Goal: Information Seeking & Learning: Learn about a topic

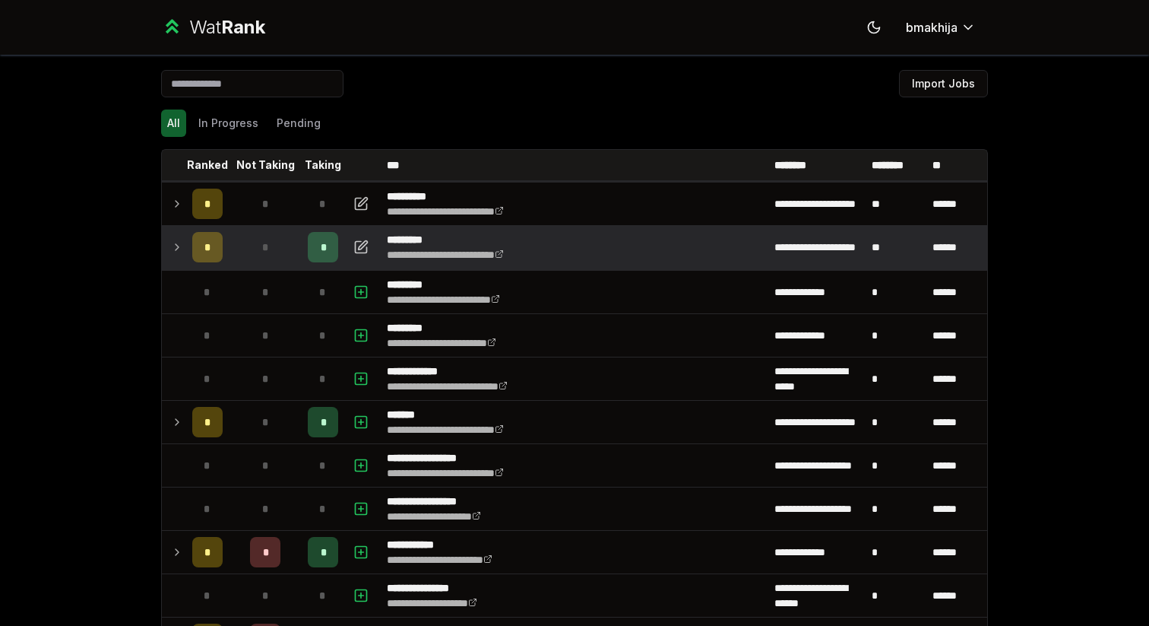
click at [199, 239] on div "*" at bounding box center [207, 247] width 30 height 30
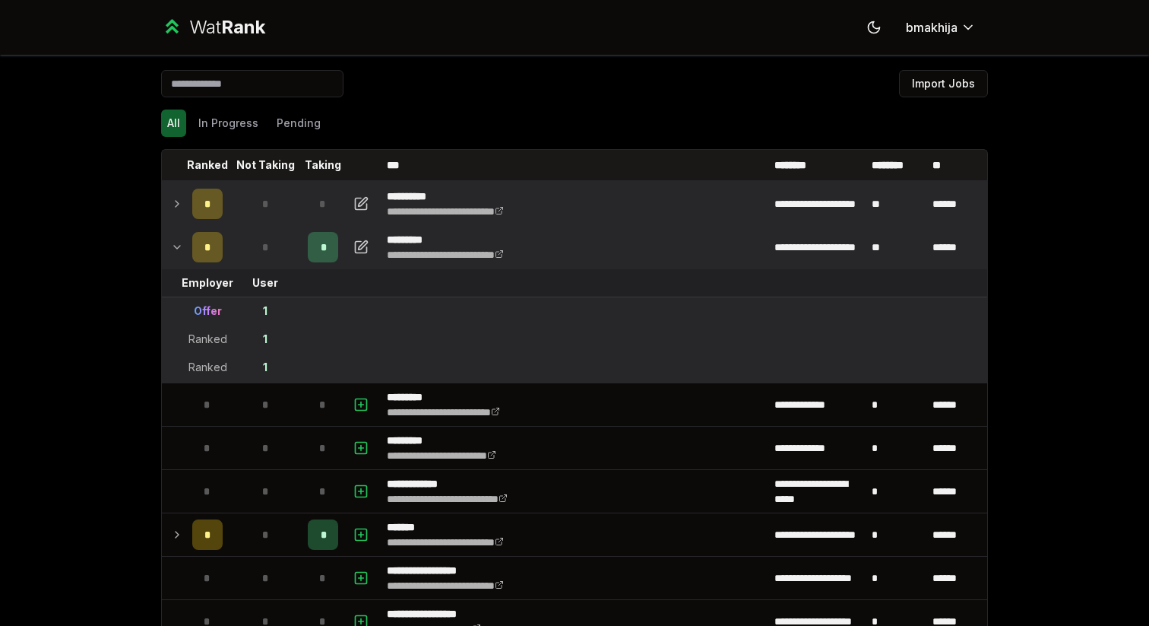
click at [170, 199] on td at bounding box center [174, 203] width 24 height 43
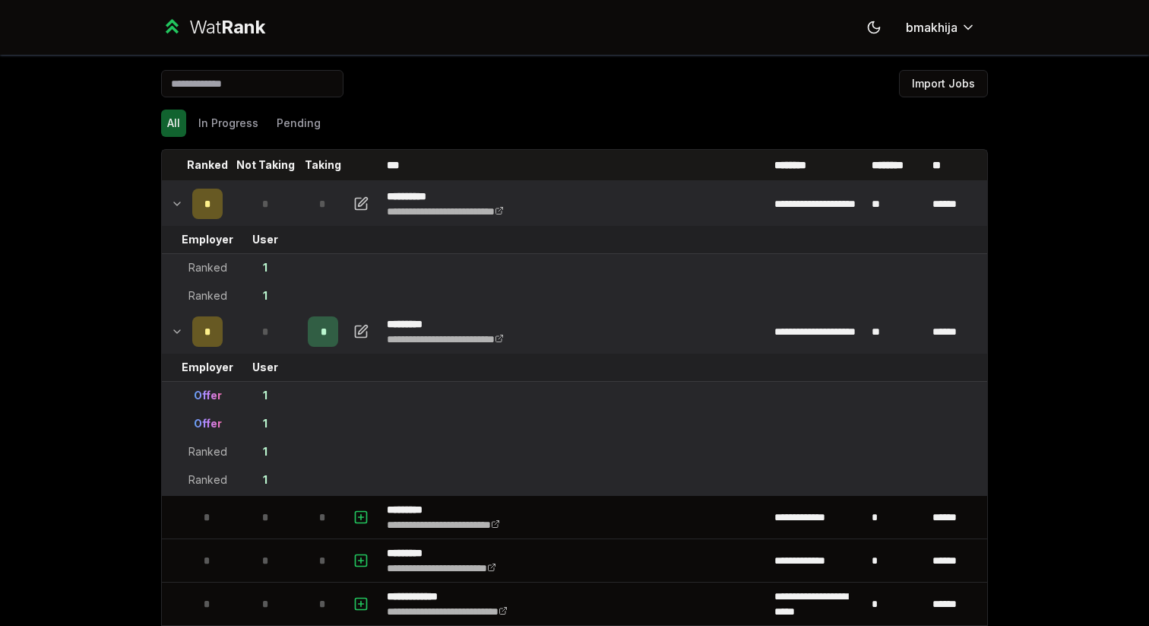
click at [162, 201] on td at bounding box center [174, 203] width 24 height 43
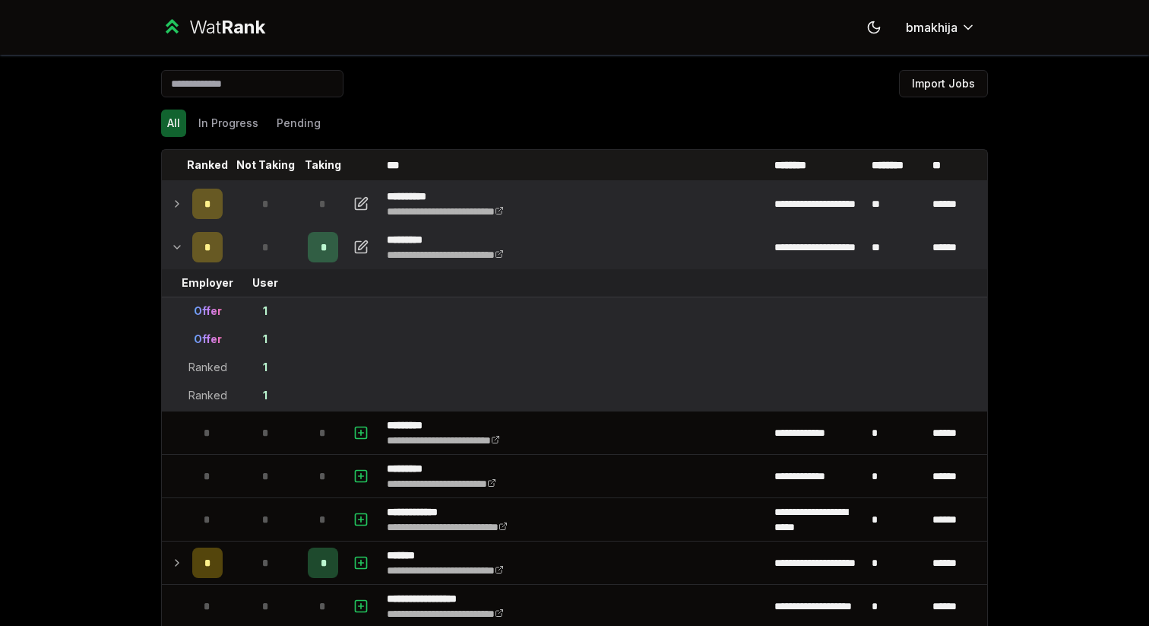
click at [177, 202] on icon at bounding box center [177, 204] width 3 height 6
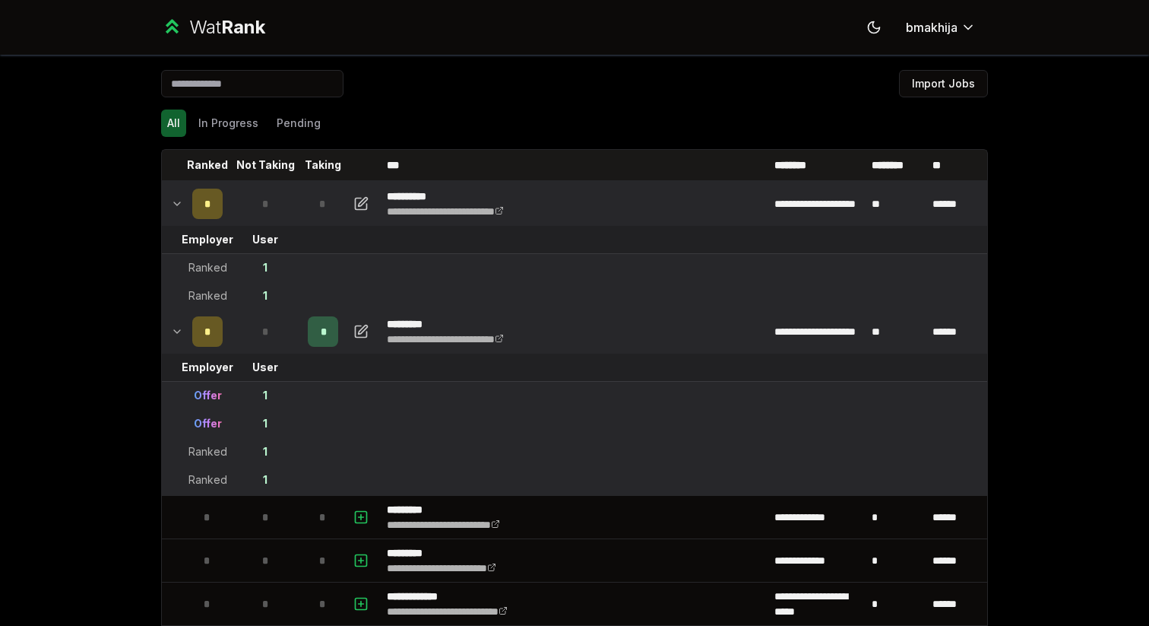
click at [177, 202] on icon at bounding box center [177, 204] width 12 height 18
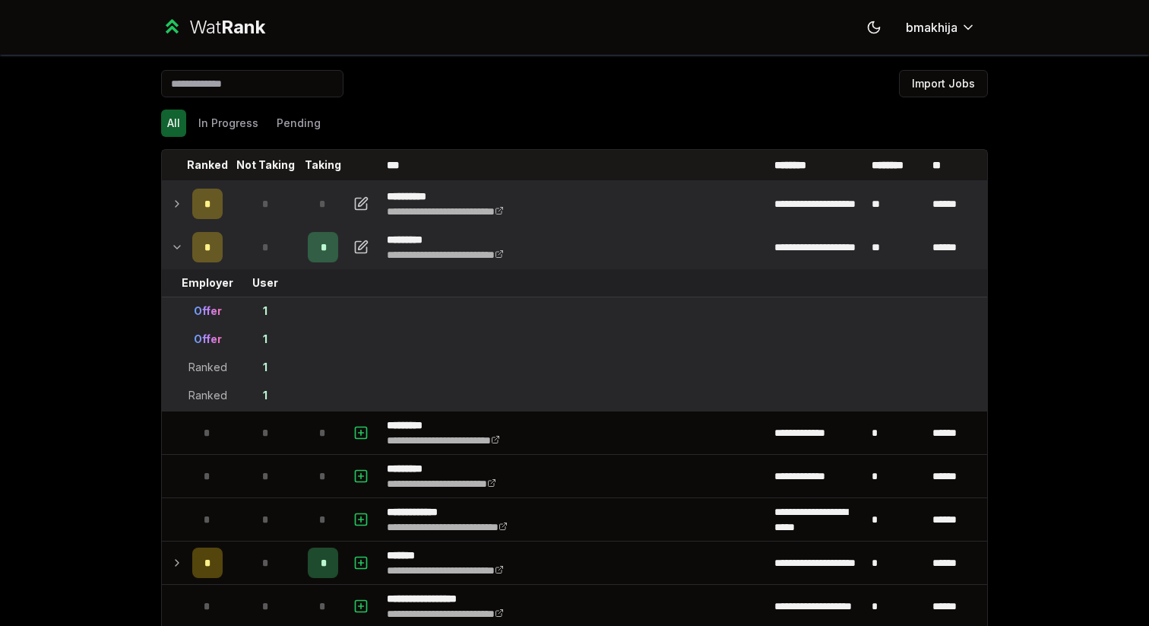
scroll to position [477, 0]
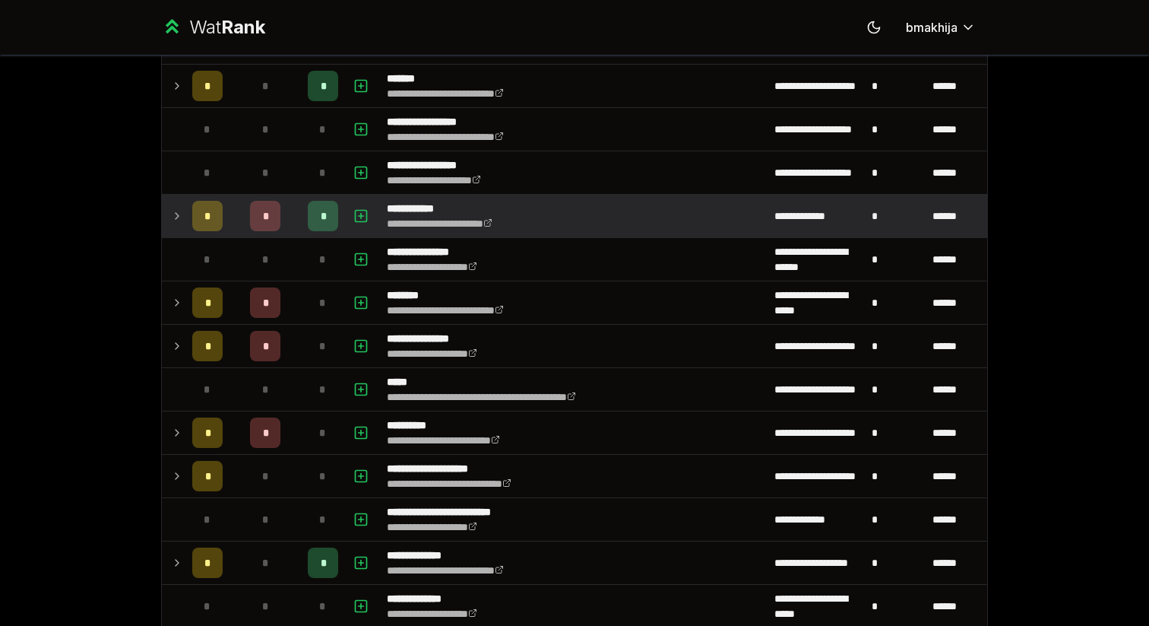
click at [207, 201] on div "*" at bounding box center [207, 216] width 30 height 30
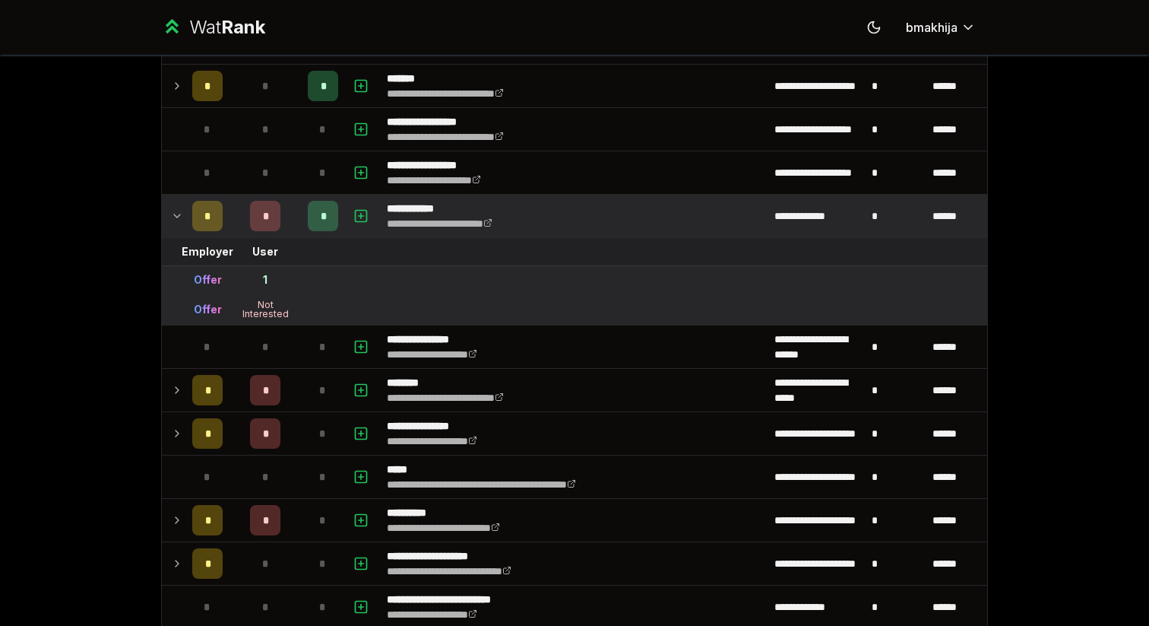
scroll to position [0, 0]
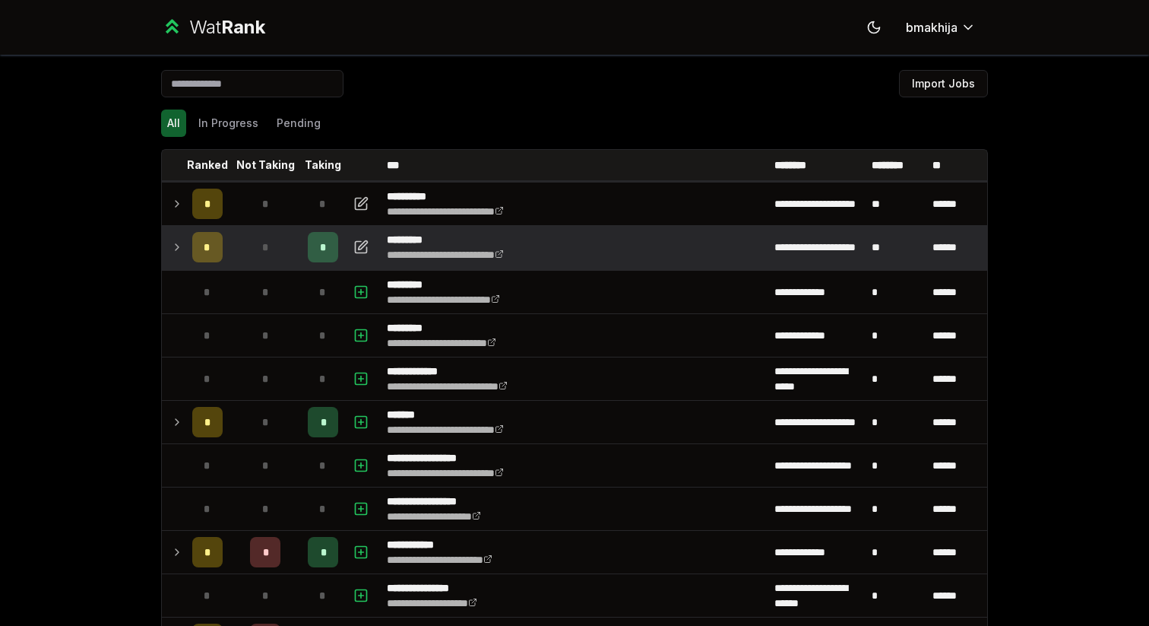
click at [183, 248] on td at bounding box center [174, 247] width 24 height 43
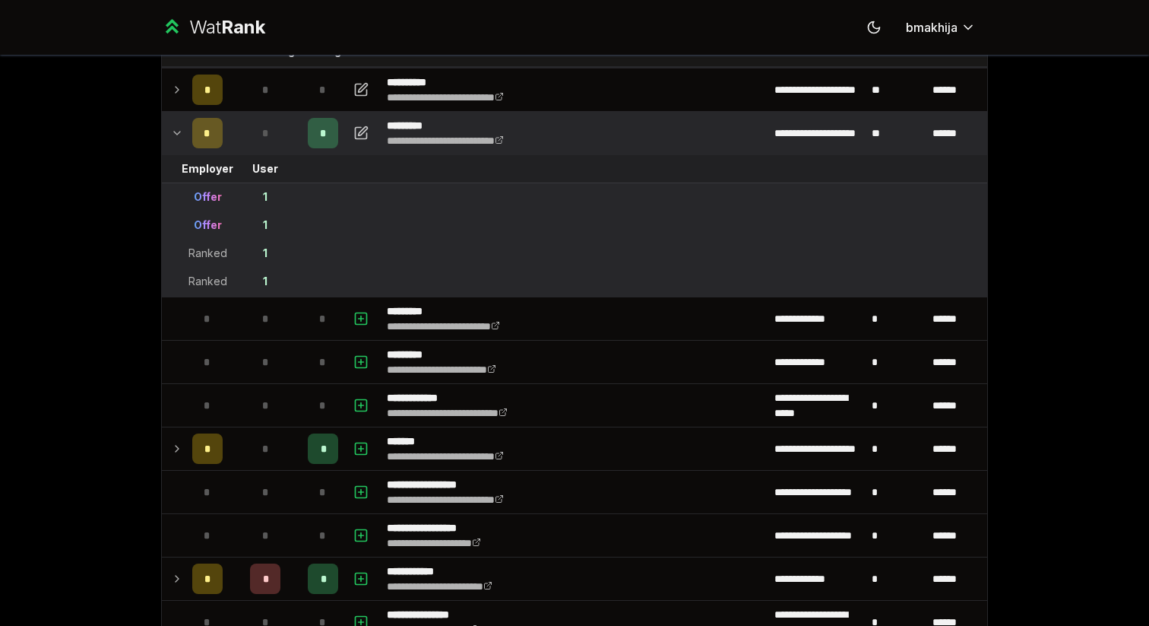
scroll to position [120, 0]
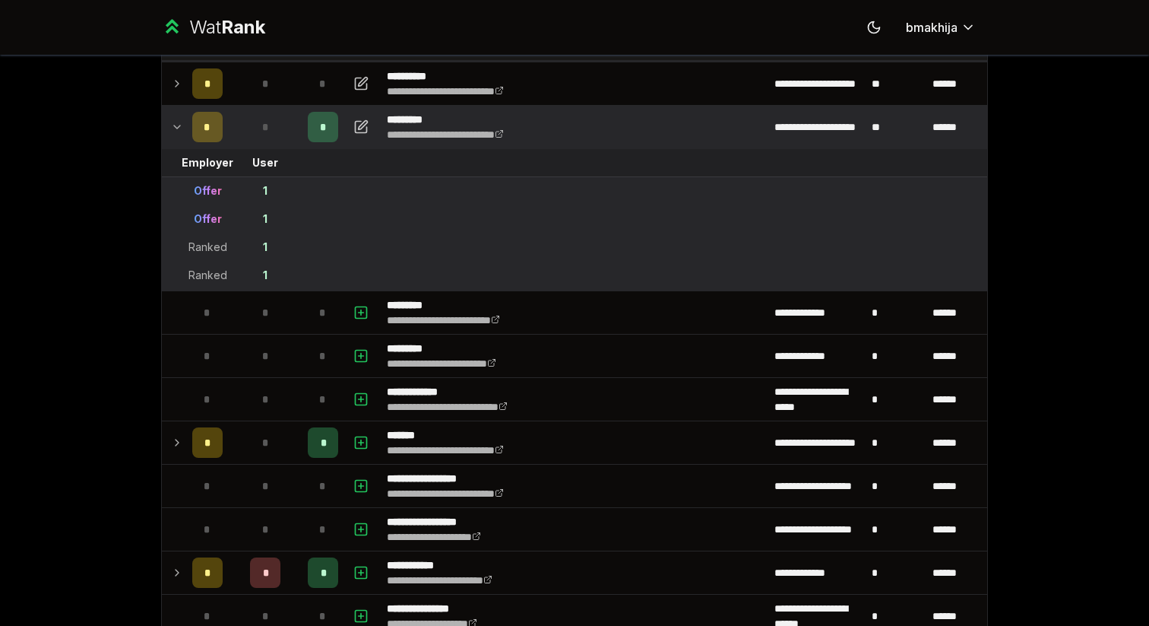
click at [182, 137] on td at bounding box center [174, 127] width 24 height 43
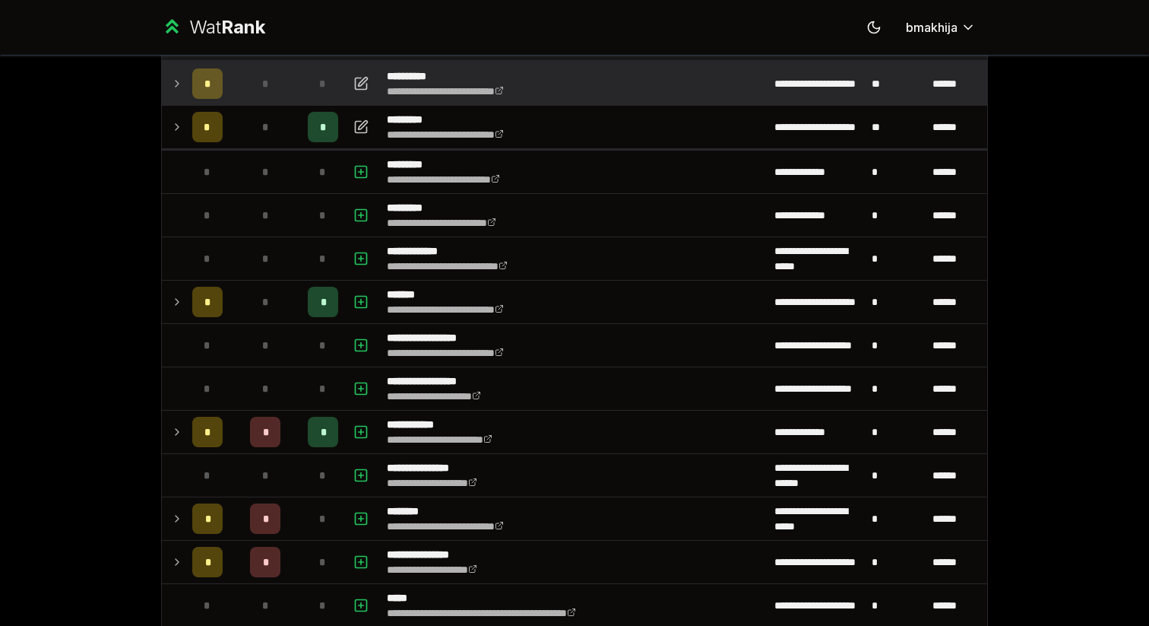
click at [184, 83] on td at bounding box center [174, 83] width 24 height 43
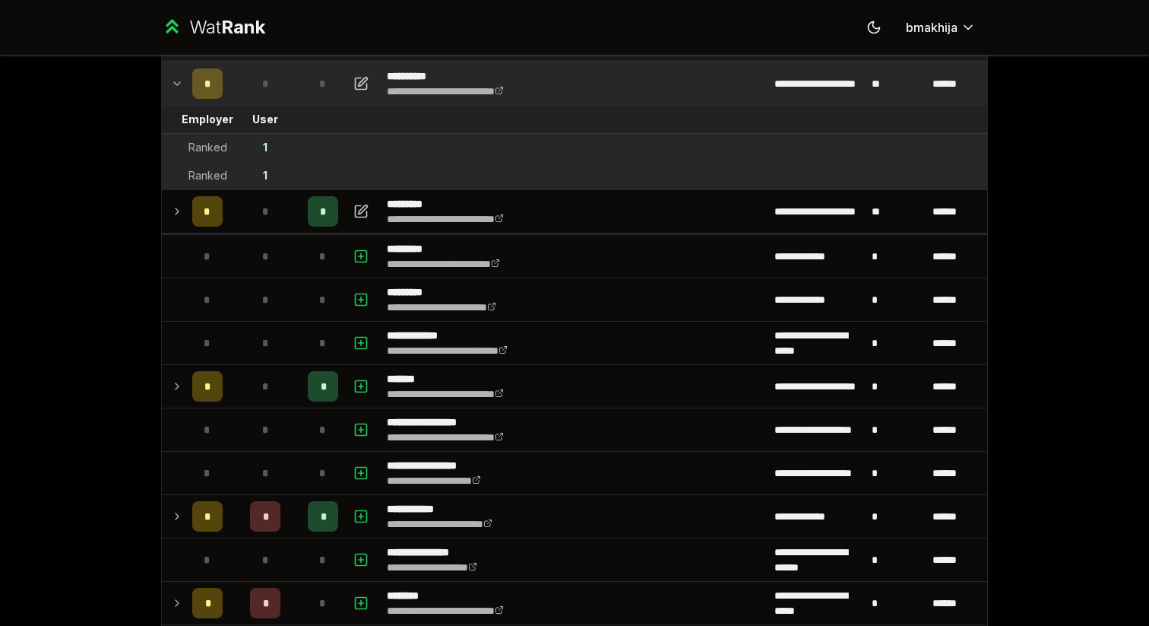
click at [184, 83] on td at bounding box center [174, 83] width 24 height 43
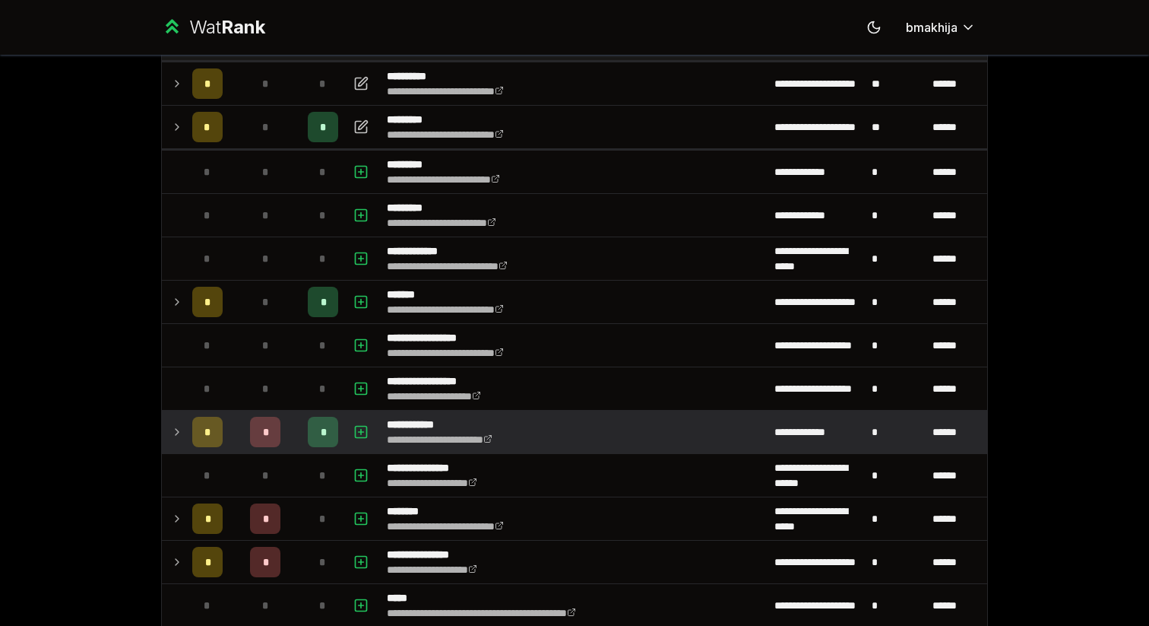
click at [244, 443] on td "*" at bounding box center [265, 432] width 73 height 43
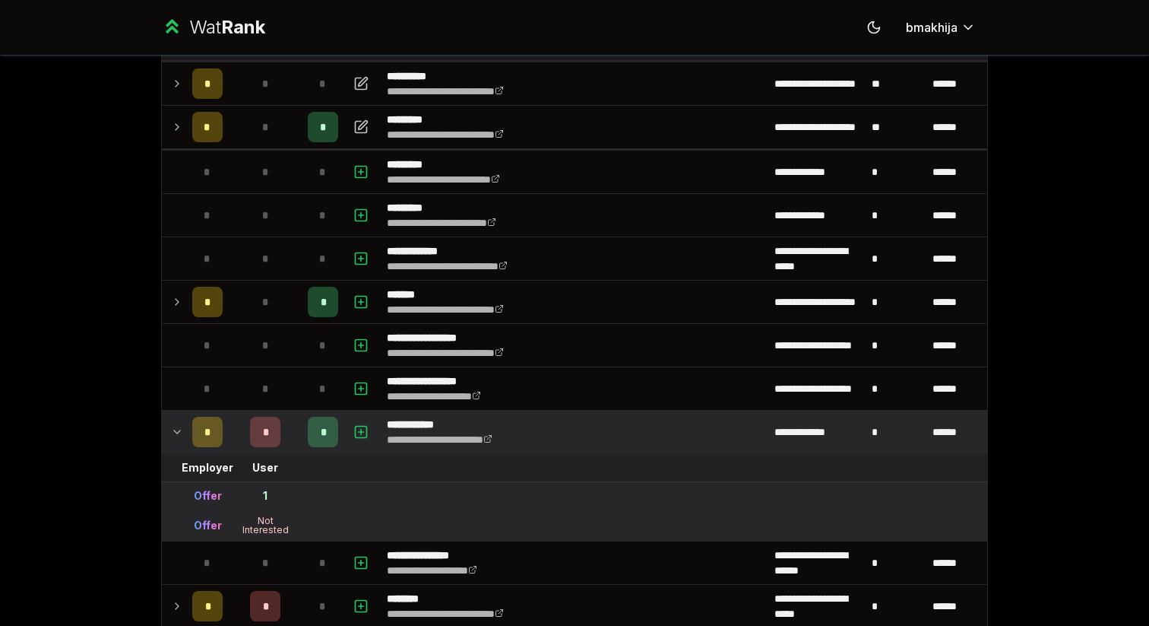
click at [244, 443] on td "*" at bounding box center [265, 432] width 73 height 43
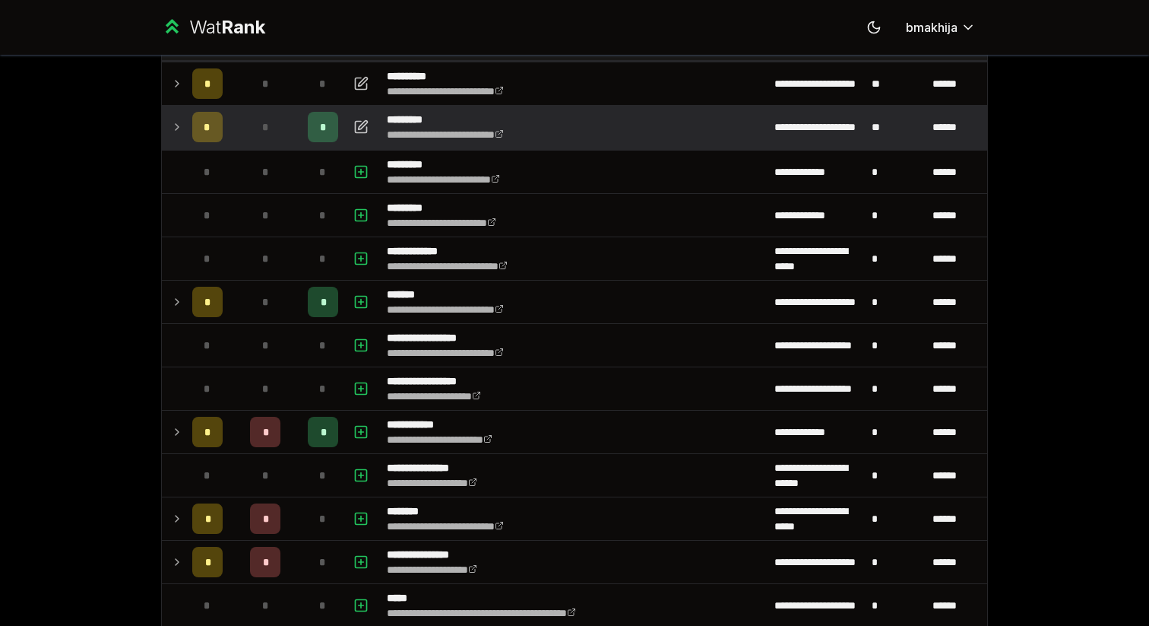
click at [171, 135] on icon at bounding box center [177, 127] width 12 height 18
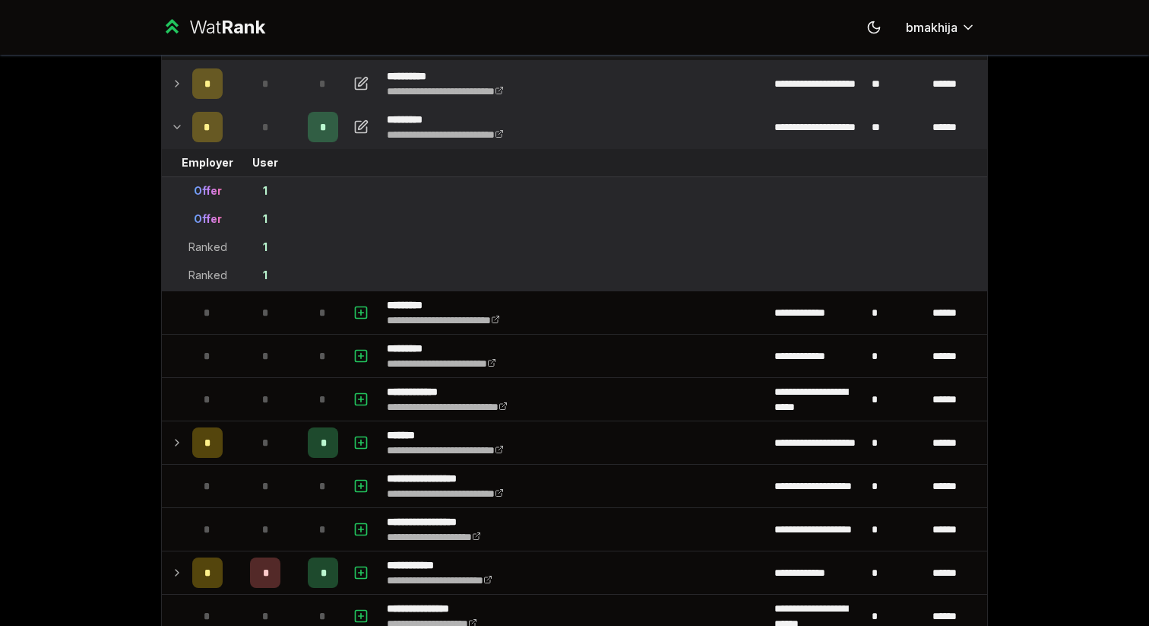
click at [181, 94] on td at bounding box center [174, 83] width 24 height 43
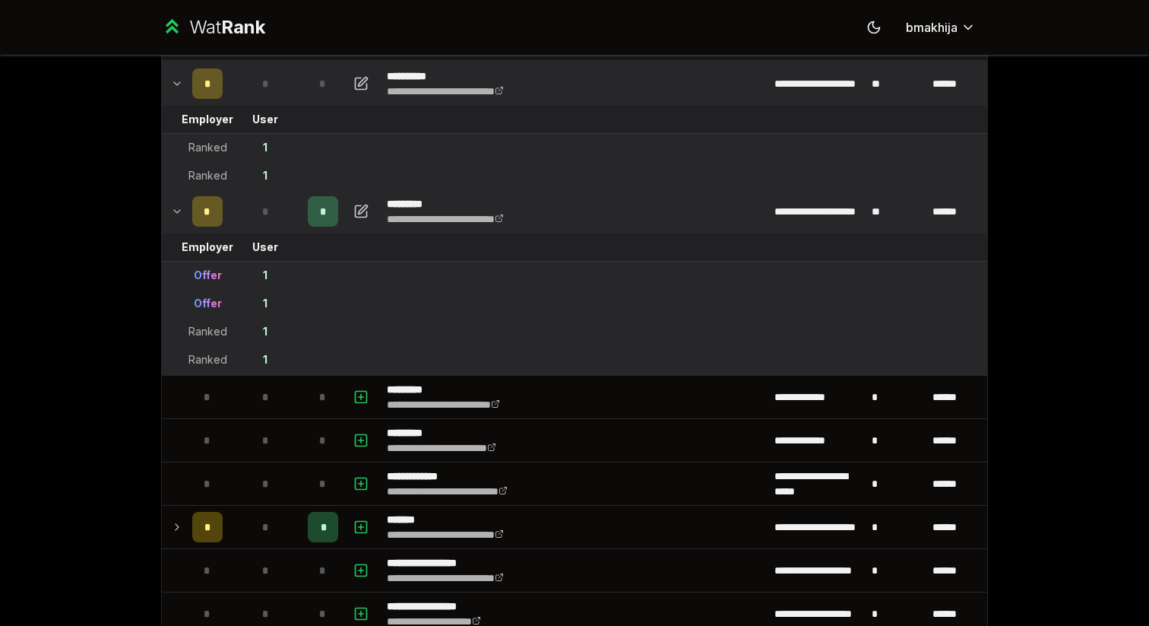
scroll to position [70, 0]
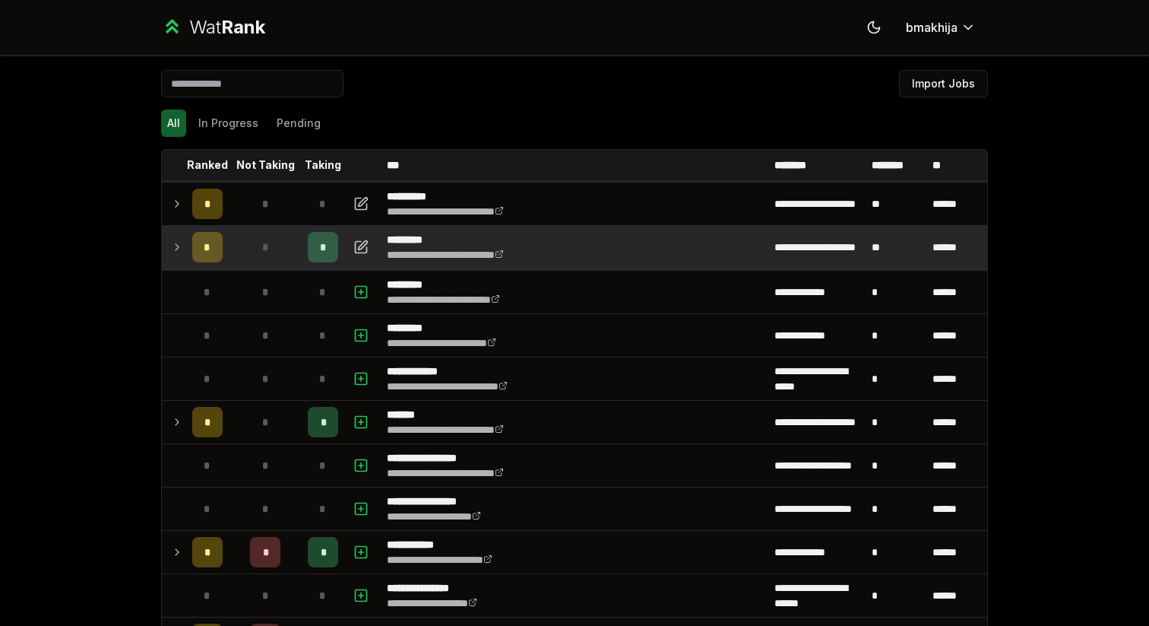
click at [195, 249] on div "*" at bounding box center [207, 247] width 30 height 30
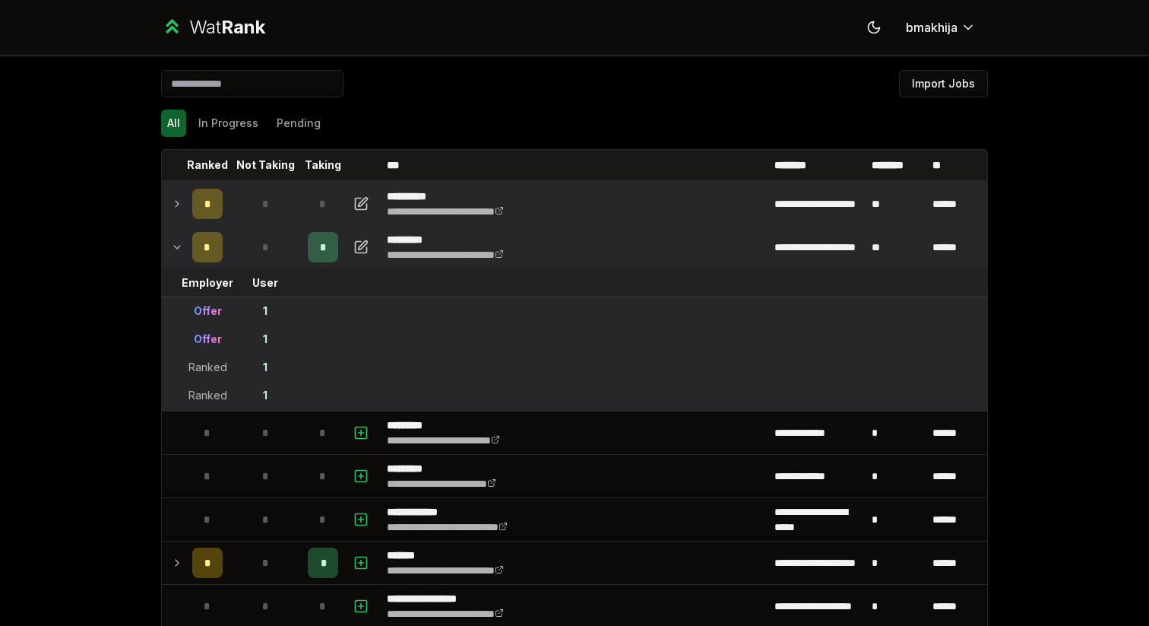
click at [176, 214] on td at bounding box center [174, 203] width 24 height 43
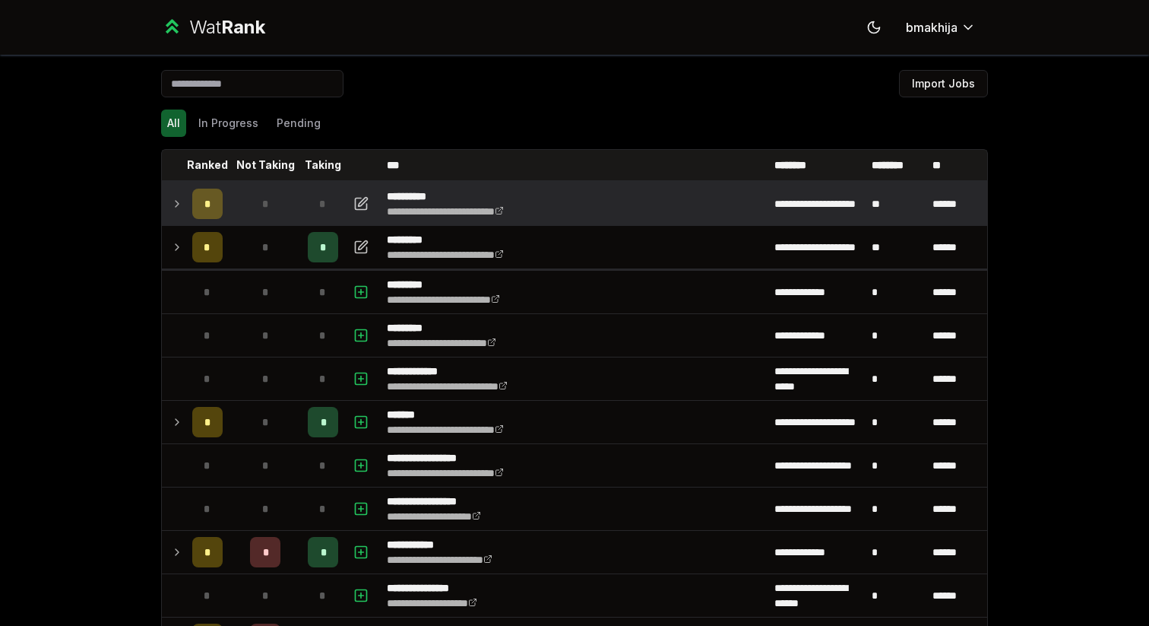
click at [174, 206] on icon at bounding box center [177, 204] width 12 height 18
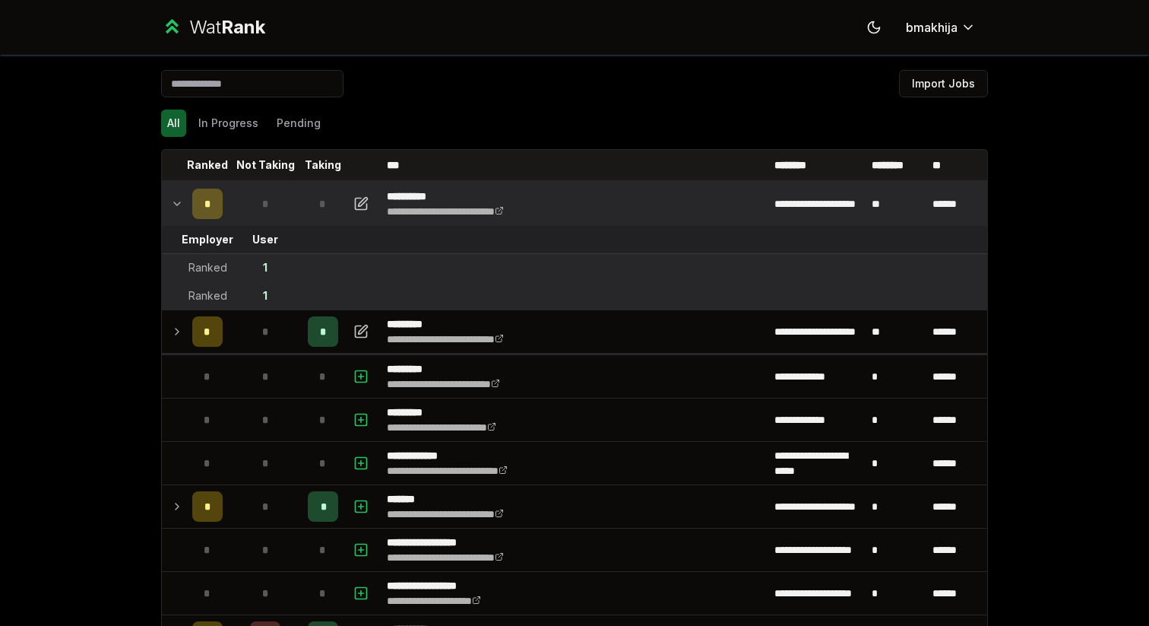
click at [174, 204] on icon at bounding box center [177, 204] width 12 height 18
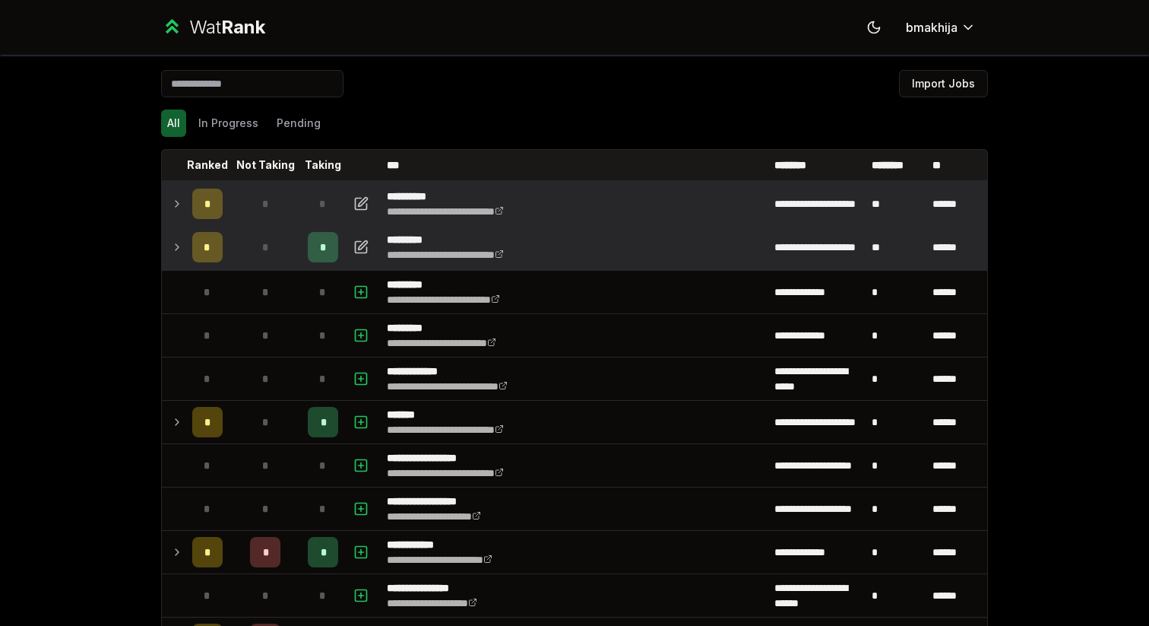
click at [188, 258] on td "*" at bounding box center [207, 247] width 43 height 43
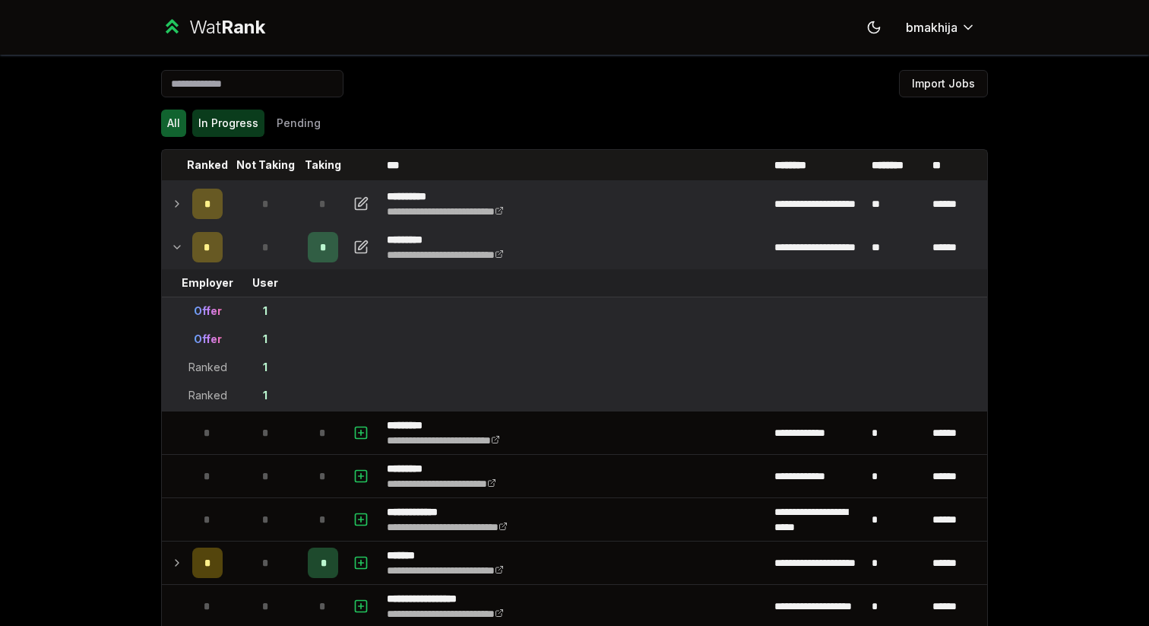
click at [230, 125] on button "In Progress" at bounding box center [228, 122] width 72 height 27
